Goal: Check status: Check status

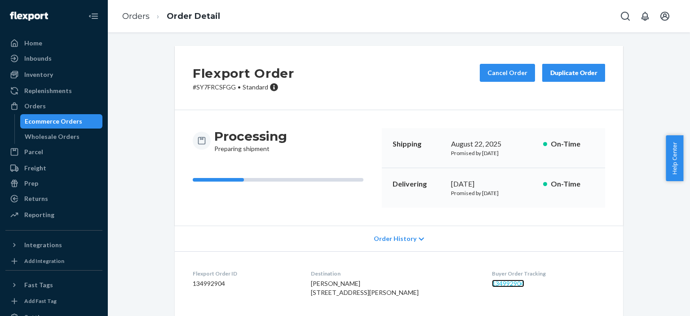
click at [493, 283] on link "134992904" at bounding box center [508, 283] width 32 height 8
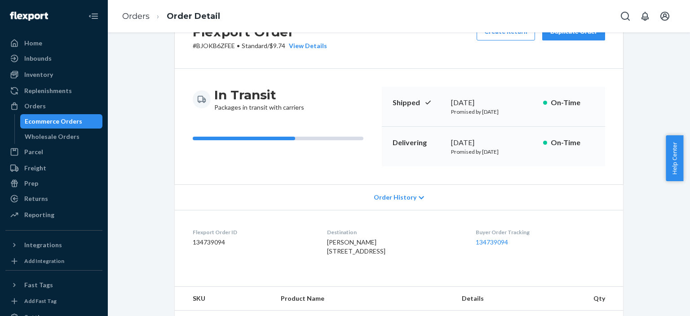
scroll to position [45, 0]
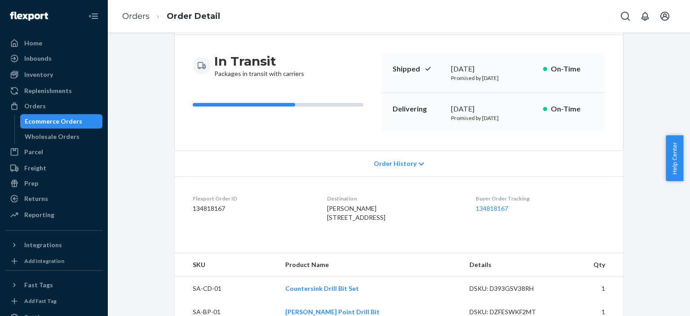
scroll to position [135, 0]
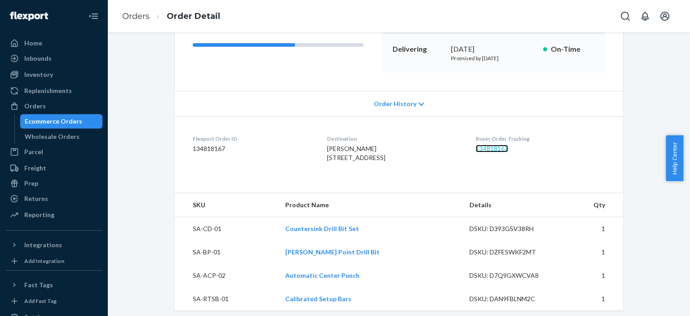
click at [499, 148] on link "134818167" at bounding box center [492, 149] width 32 height 8
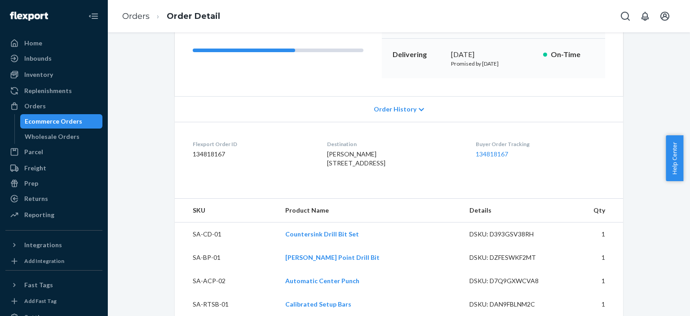
scroll to position [135, 0]
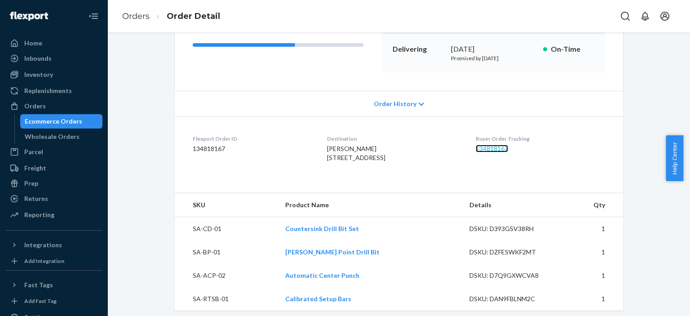
click at [496, 149] on link "134818167" at bounding box center [492, 149] width 32 height 8
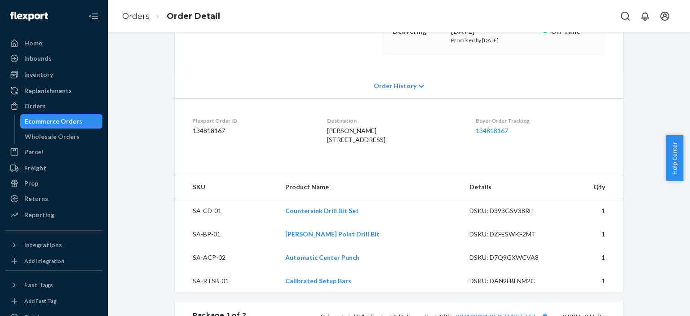
scroll to position [135, 0]
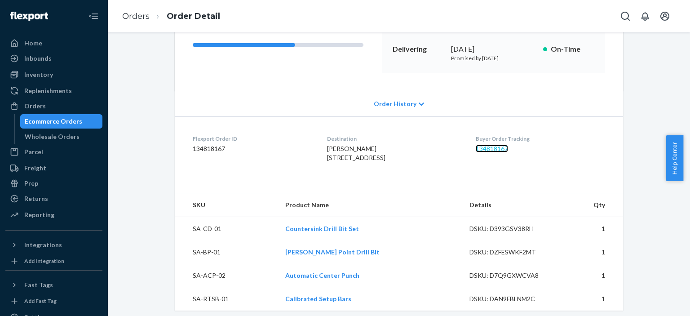
click at [493, 147] on link "134818167" at bounding box center [492, 149] width 32 height 8
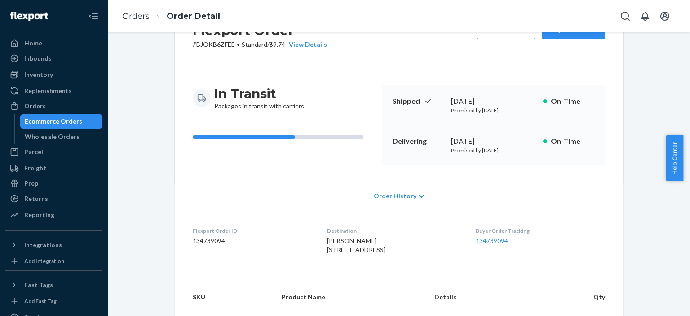
scroll to position [45, 0]
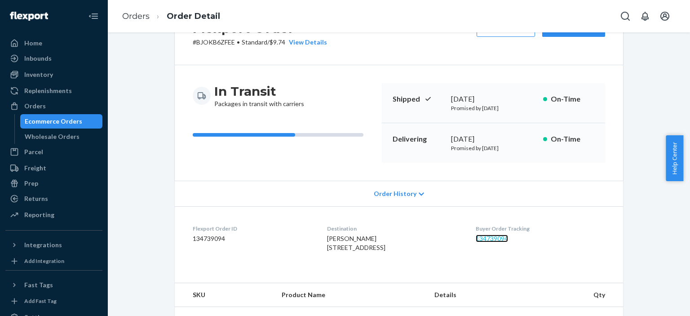
click at [502, 238] on link "134739094" at bounding box center [492, 238] width 32 height 8
click at [136, 63] on div "Flexport Order # BJOKB6ZFEE • Standard / $9.74 View Details Create Return Dupli…" at bounding box center [398, 267] width 568 height 532
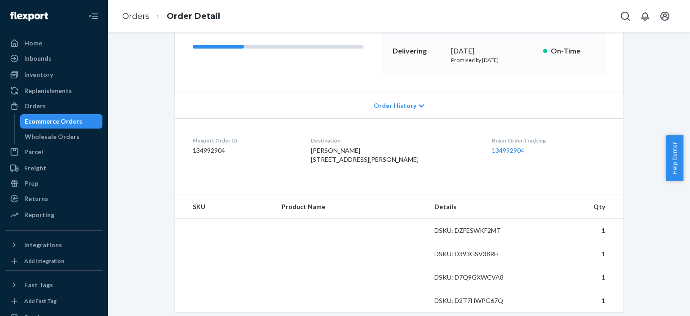
scroll to position [135, 0]
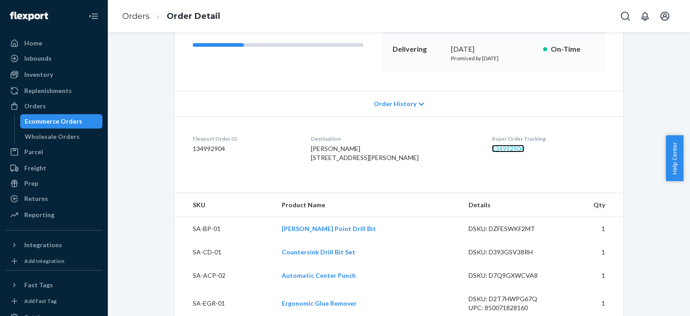
click at [502, 149] on link "134992904" at bounding box center [508, 149] width 32 height 8
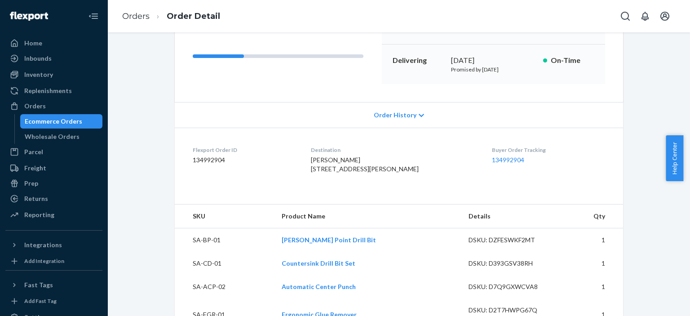
scroll to position [135, 0]
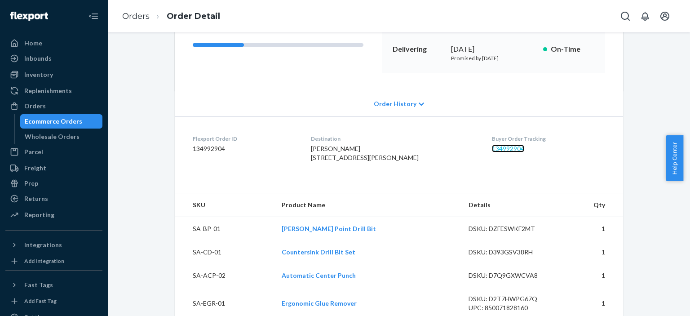
click at [497, 148] on link "134992904" at bounding box center [508, 149] width 32 height 8
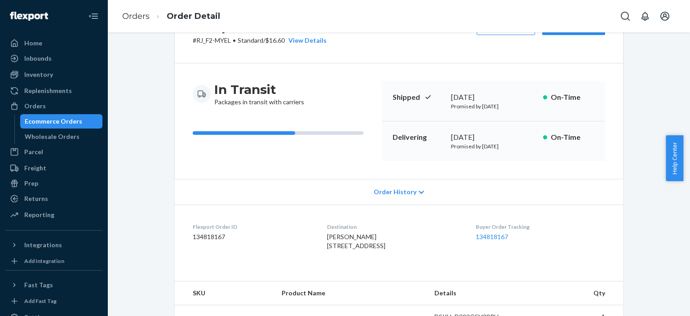
scroll to position [180, 0]
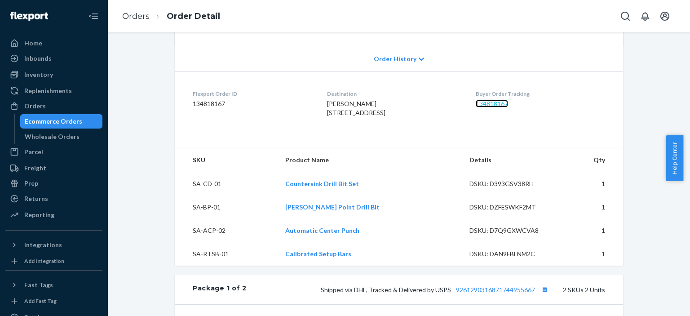
click at [498, 104] on link "134818167" at bounding box center [492, 104] width 32 height 8
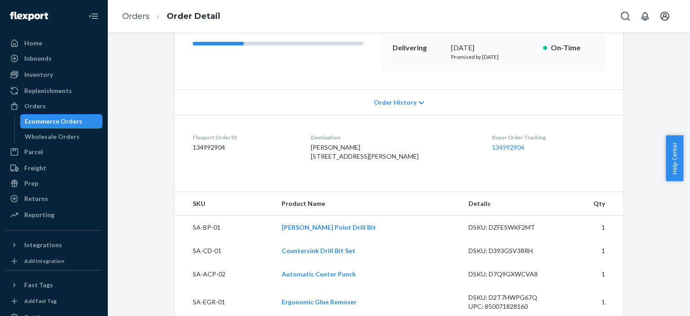
scroll to position [180, 0]
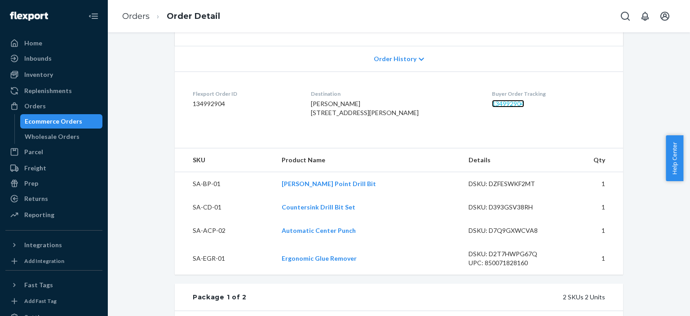
click at [492, 105] on link "134992904" at bounding box center [508, 104] width 32 height 8
